Goal: Find specific page/section

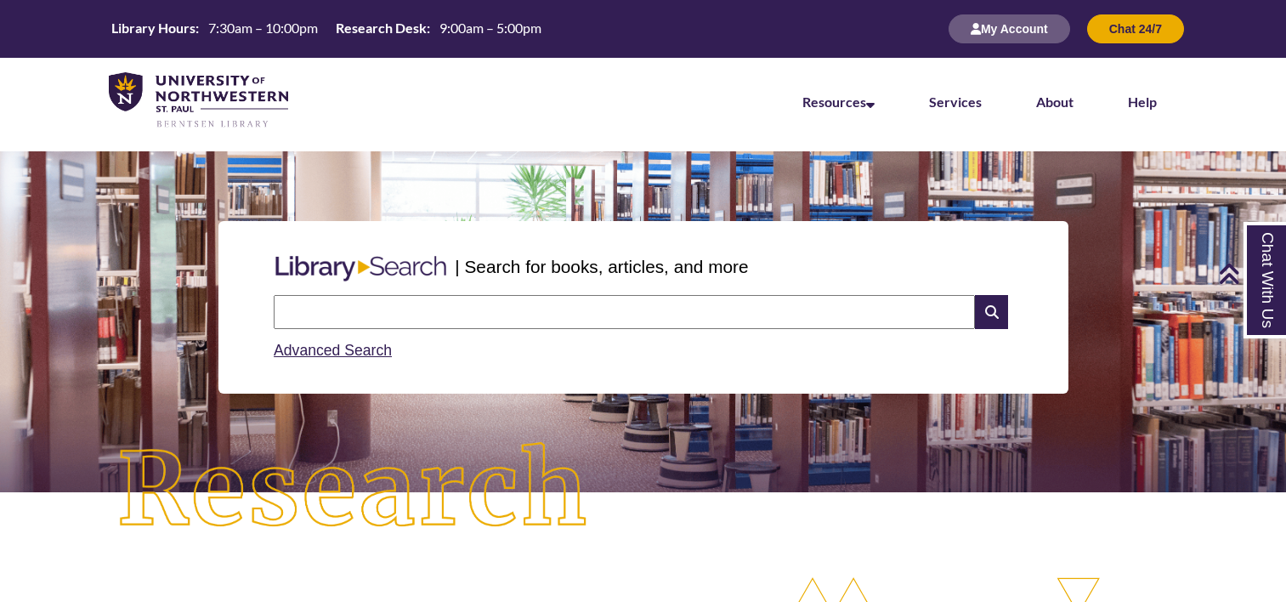
scroll to position [510, 0]
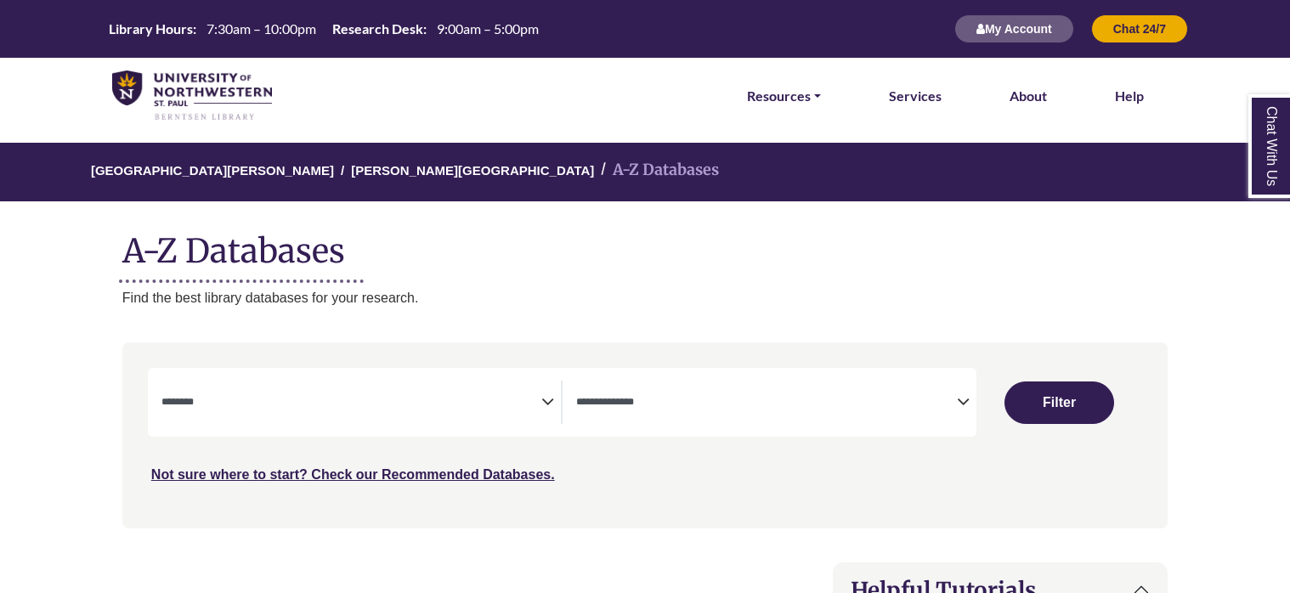
select select "Database Subject Filter"
select select "Database Types Filter"
select select "Database Subject Filter"
select select "Database Types Filter"
click at [493, 352] on nav "**********" at bounding box center [645, 435] width 1046 height 185
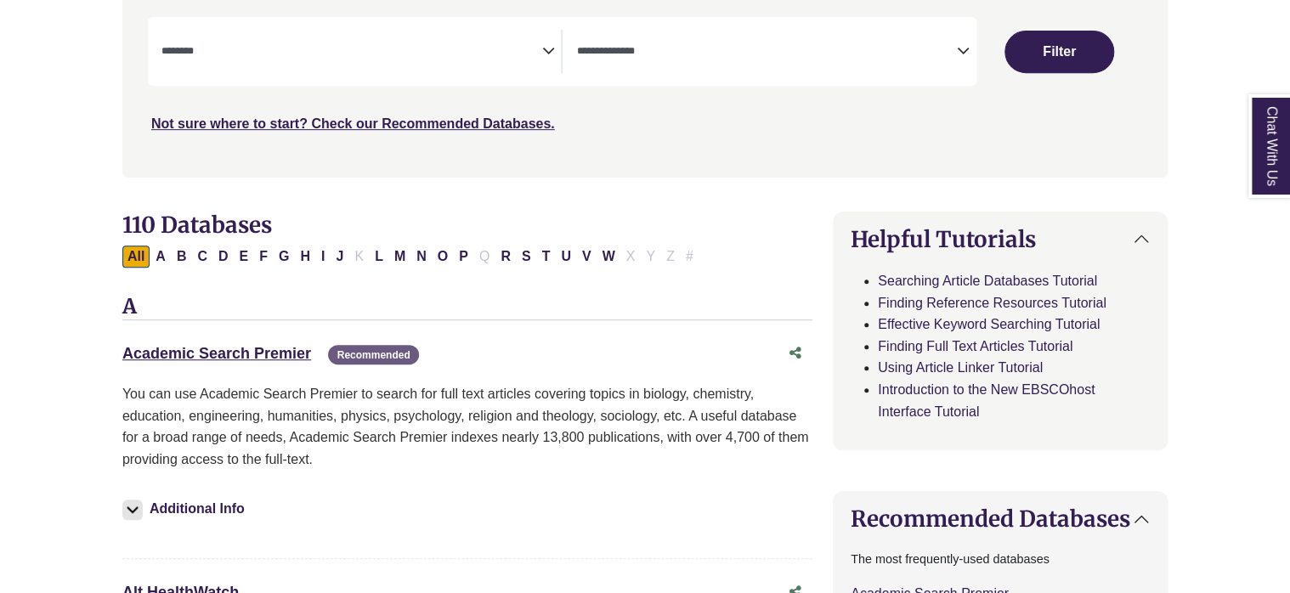
scroll to position [510, 0]
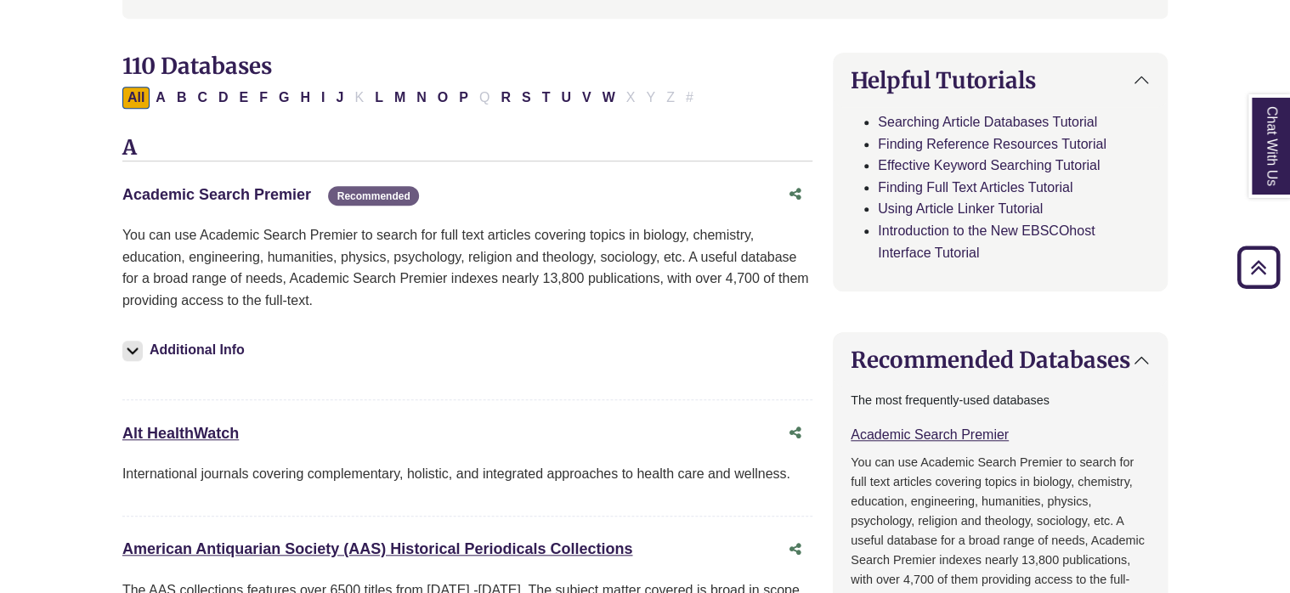
click at [261, 194] on link "Academic Search Premier This link opens in a new window" at bounding box center [216, 194] width 189 height 17
